Goal: Transaction & Acquisition: Purchase product/service

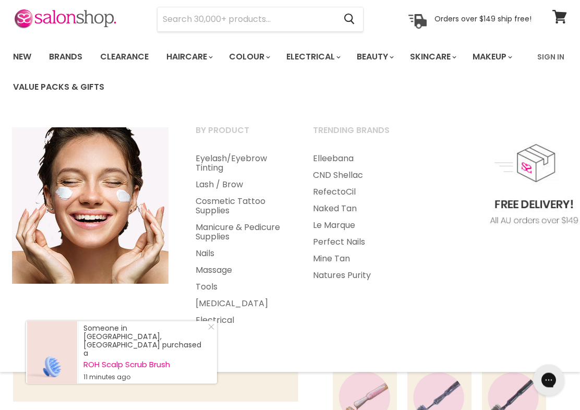
scroll to position [40, 0]
click at [207, 247] on link "Nails" at bounding box center [239, 253] width 115 height 17
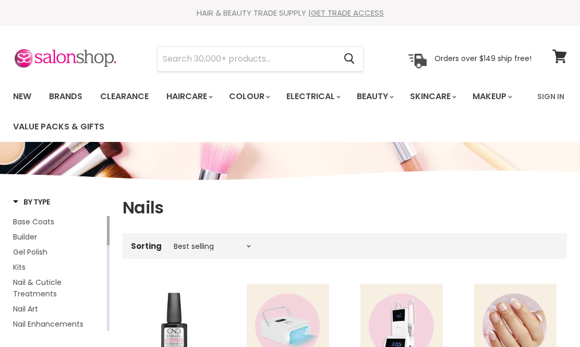
click at [32, 247] on span "Gel Polish" at bounding box center [30, 252] width 34 height 10
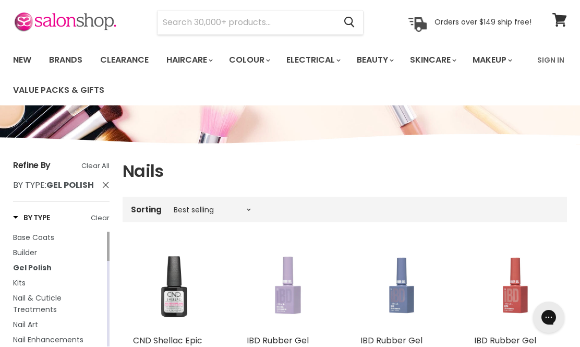
scroll to position [36, 0]
click at [199, 27] on input "Search" at bounding box center [246, 23] width 178 height 24
click at [292, 26] on input "Search" at bounding box center [246, 23] width 178 height 24
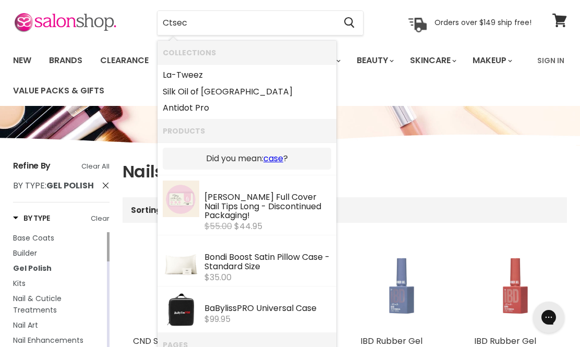
click at [182, 21] on input "Ctsec" at bounding box center [246, 23] width 178 height 24
type input "Ctsec c"
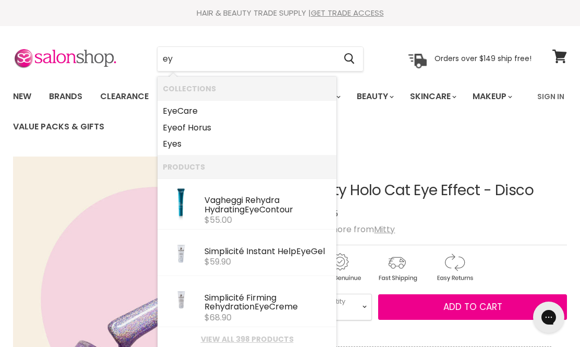
type input "e"
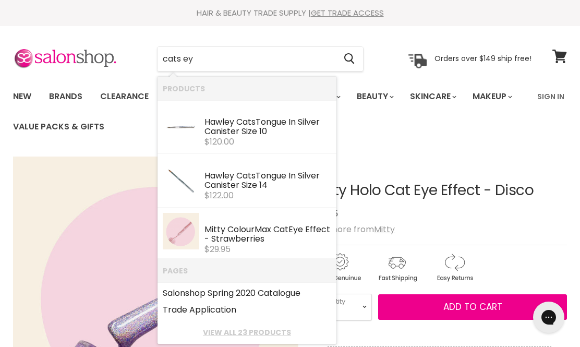
type input "cats eye"
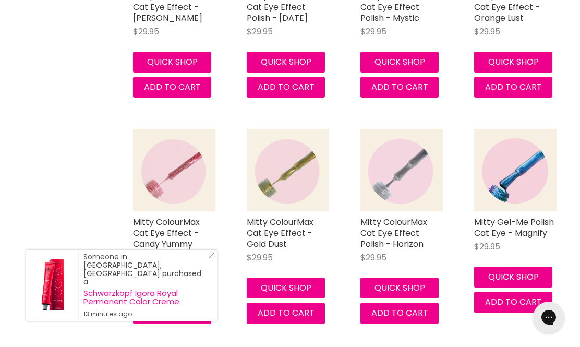
scroll to position [811, 0]
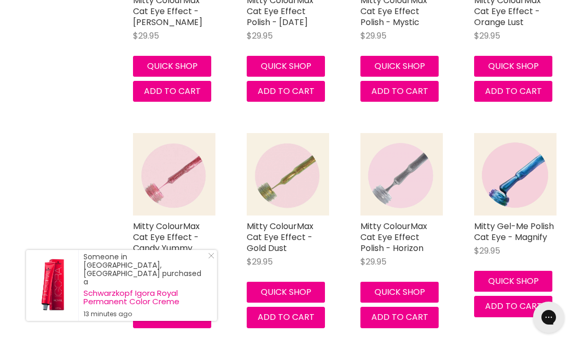
click at [517, 178] on img "Main content" at bounding box center [515, 174] width 82 height 82
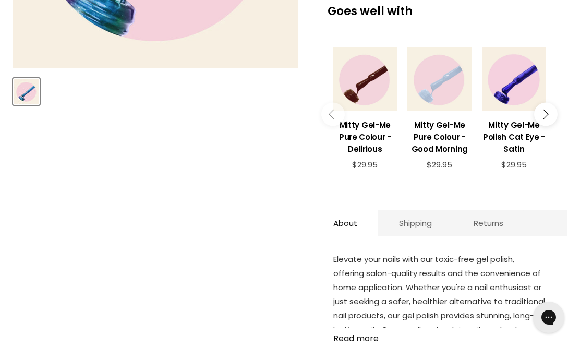
scroll to position [369, 0]
